Goal: Check status

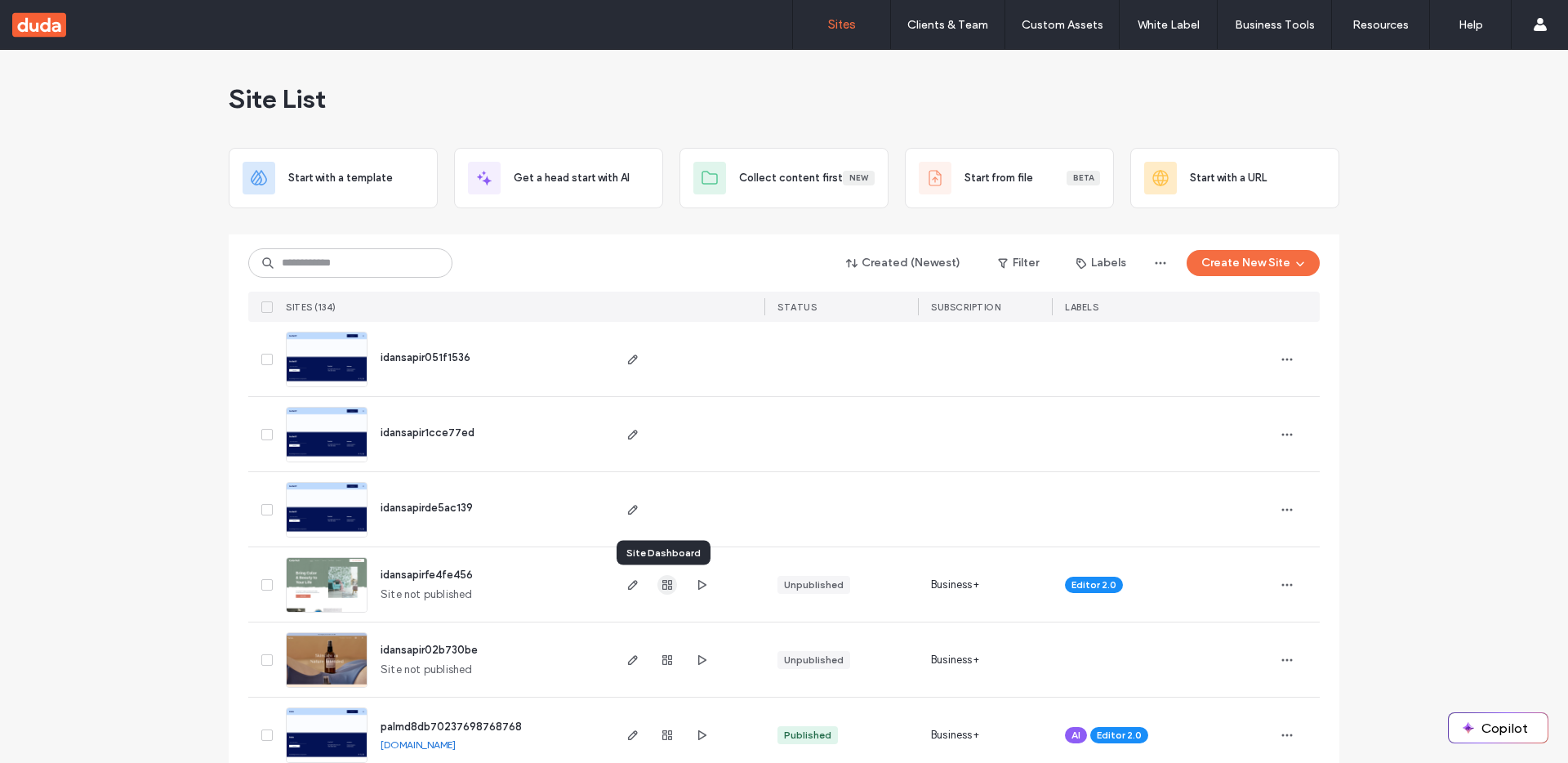
click at [663, 586] on use "button" at bounding box center [667, 584] width 10 height 10
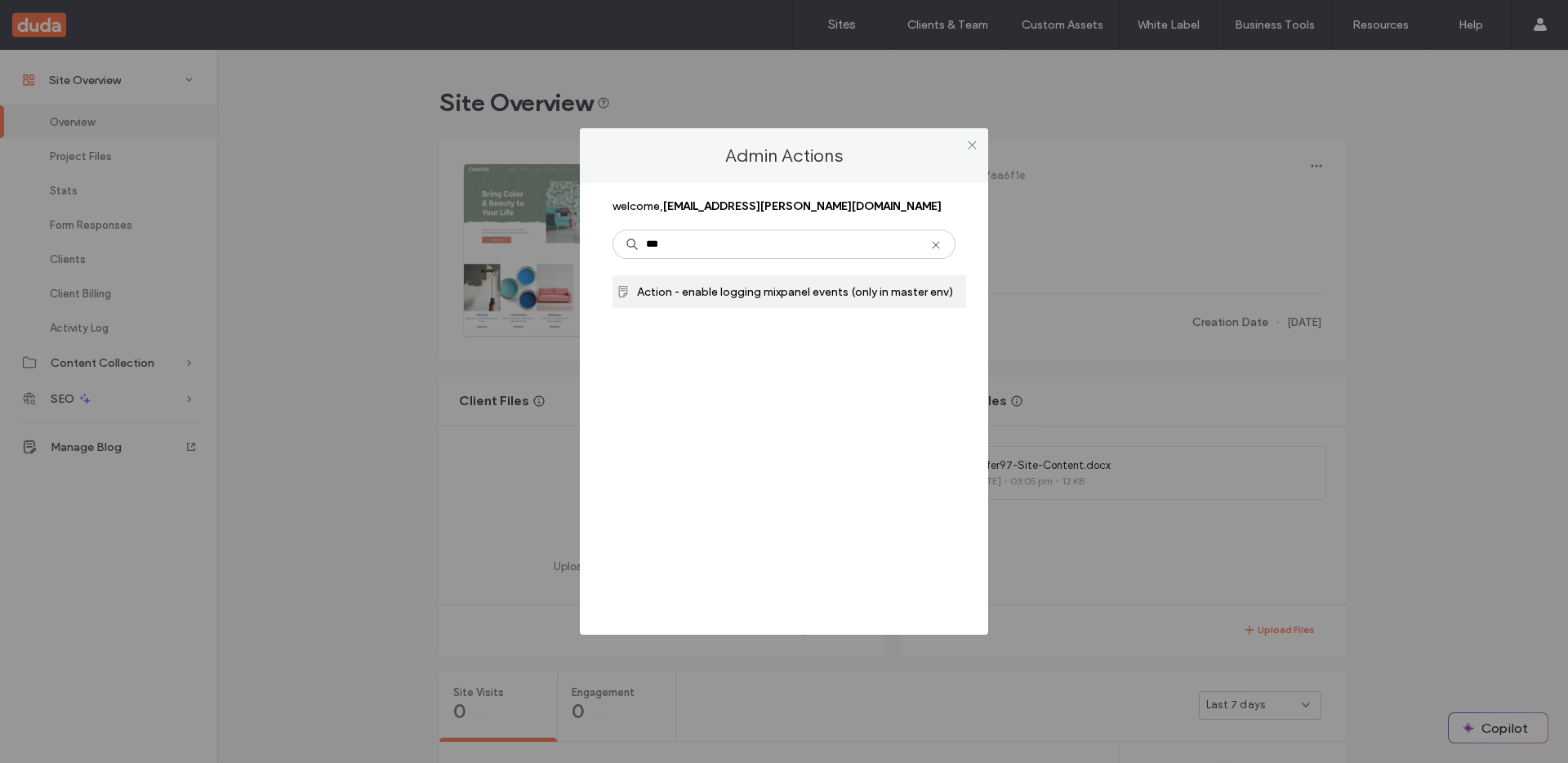
type input "***"
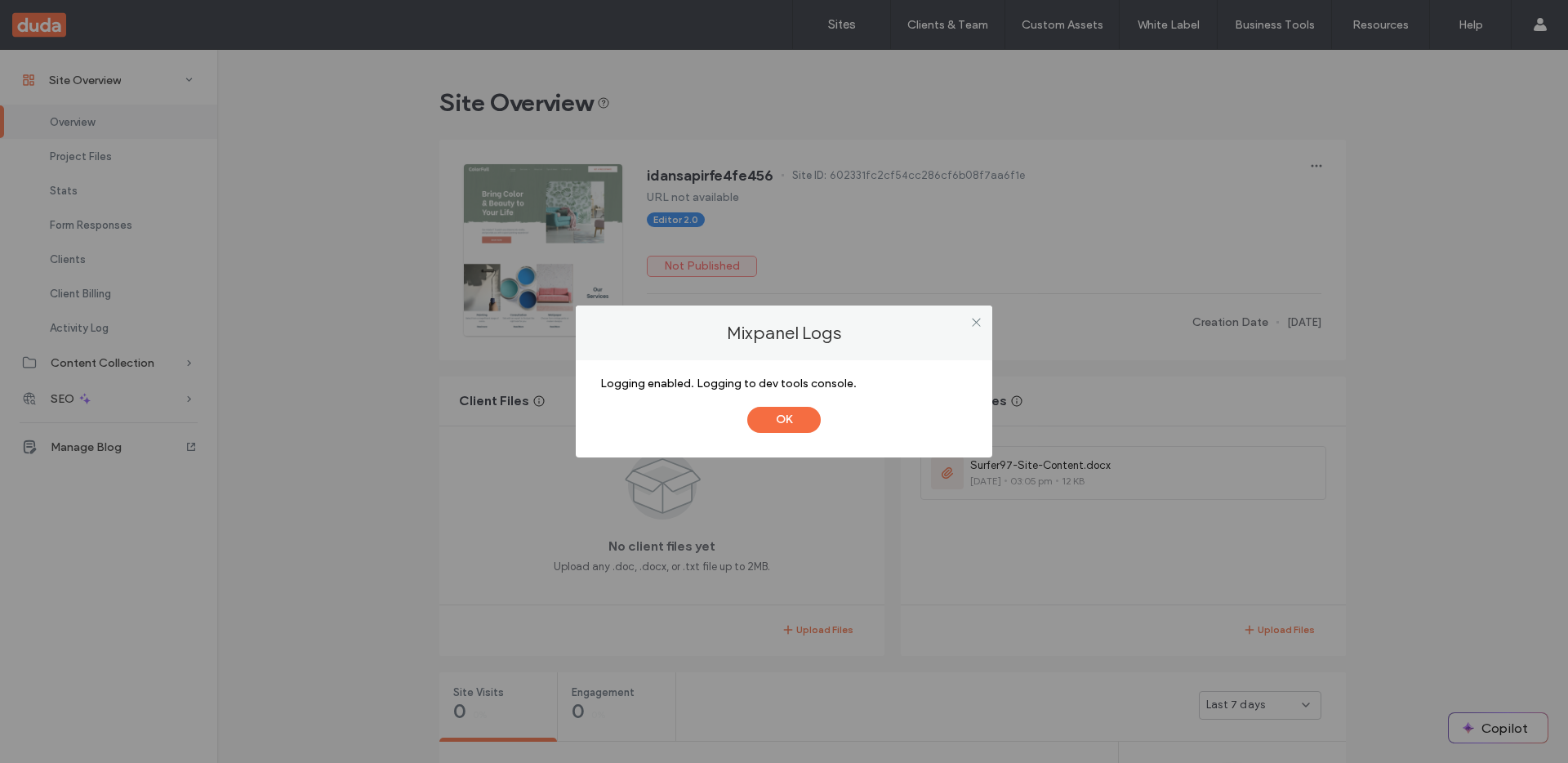
click at [788, 402] on div "OK" at bounding box center [784, 412] width 368 height 42
click at [788, 408] on button "OK" at bounding box center [784, 420] width 74 height 26
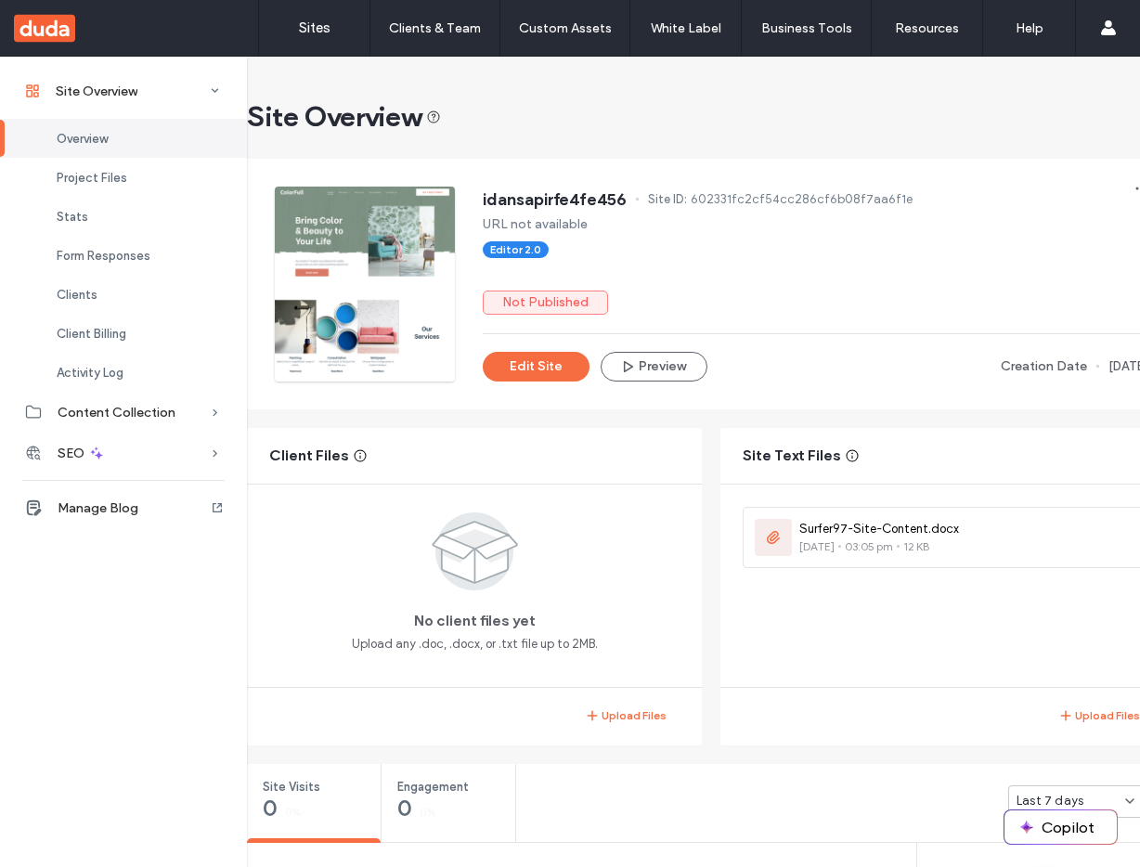
click at [151, 138] on div "Overview" at bounding box center [123, 138] width 247 height 39
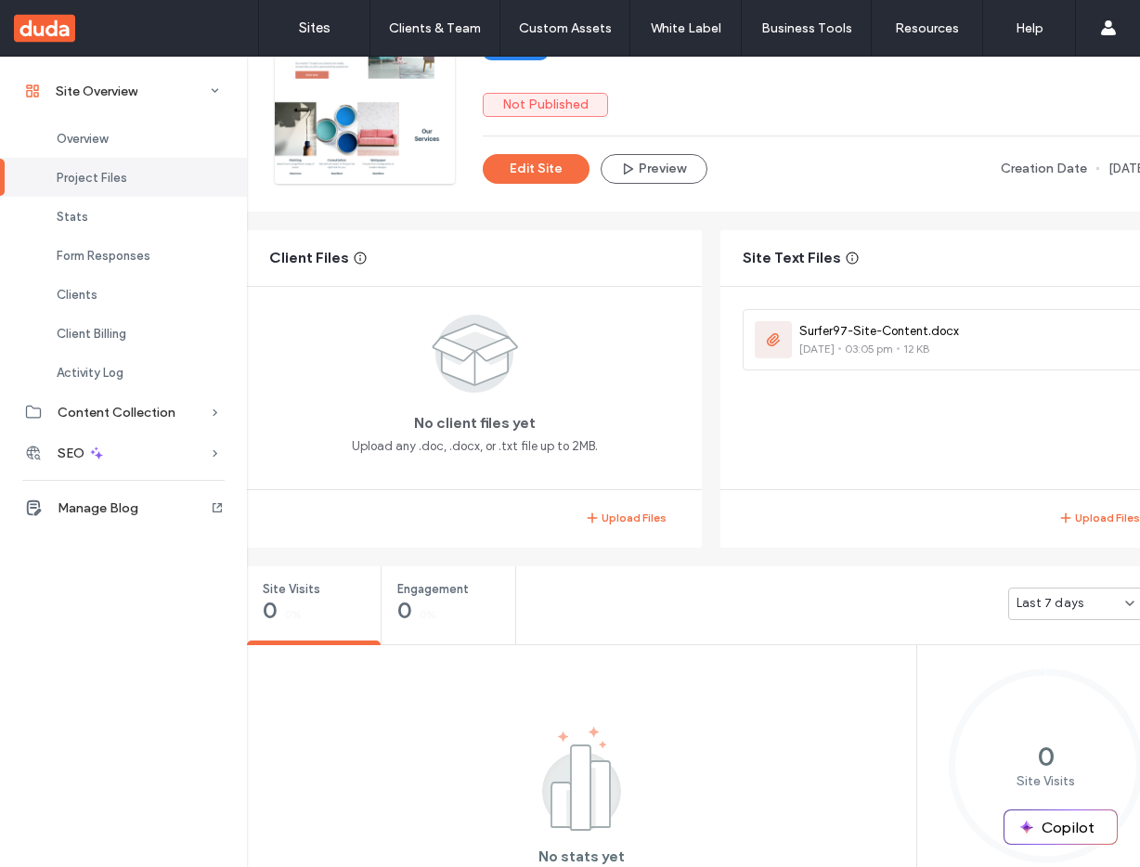
scroll to position [475, 0]
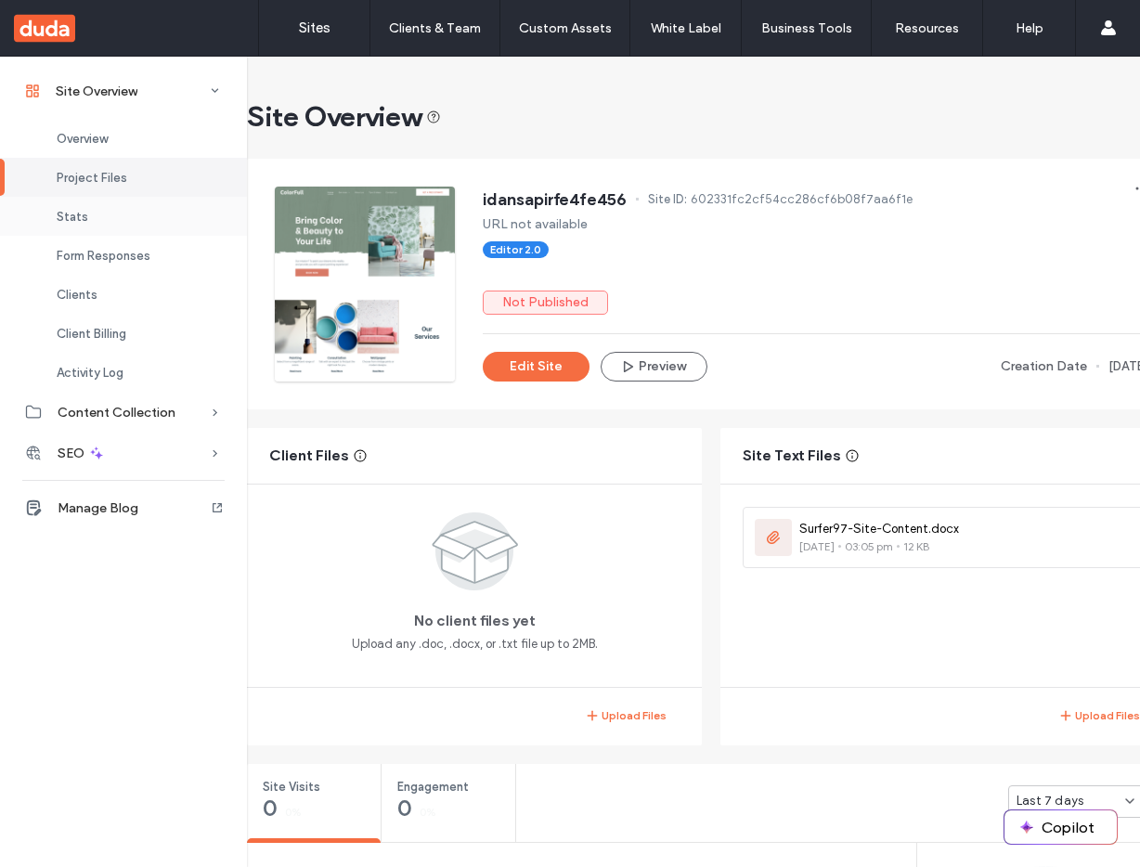
click at [113, 220] on div "Stats" at bounding box center [123, 216] width 247 height 39
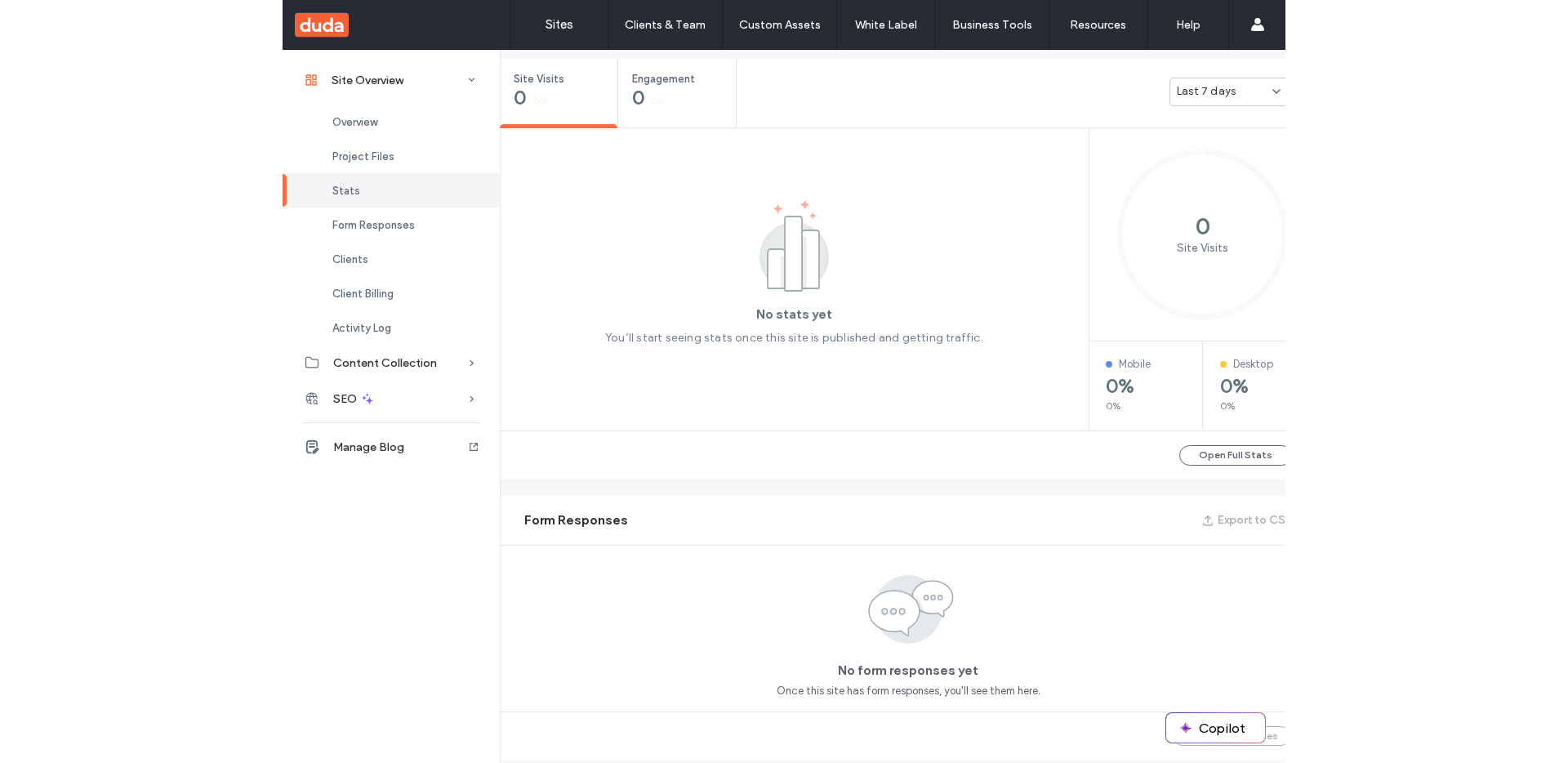
scroll to position [615, 0]
